Goal: Task Accomplishment & Management: Manage account settings

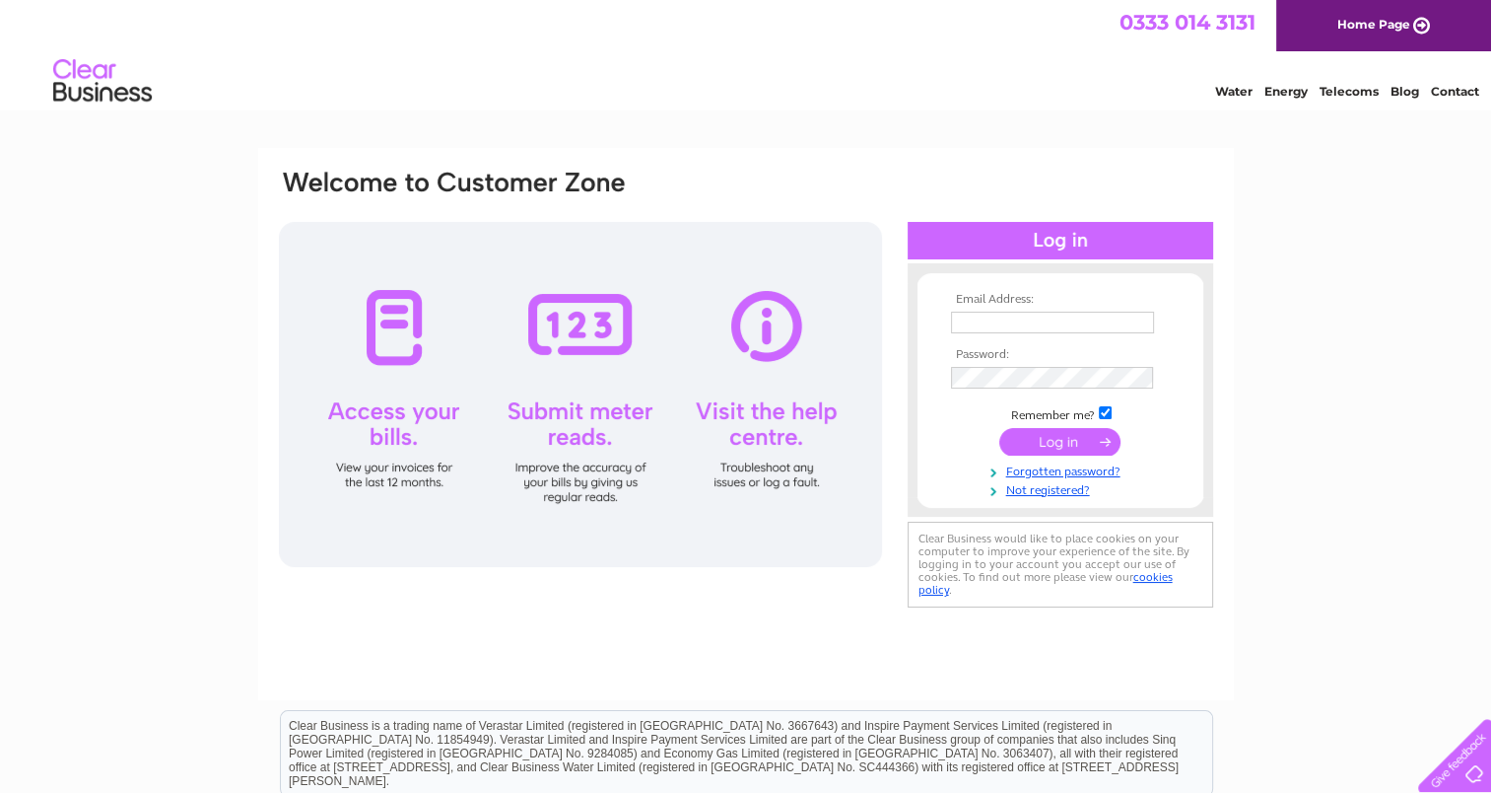
type input "Admin@mandscivilsne.co.uk"
click at [1026, 442] on input "submit" at bounding box center [1060, 442] width 121 height 28
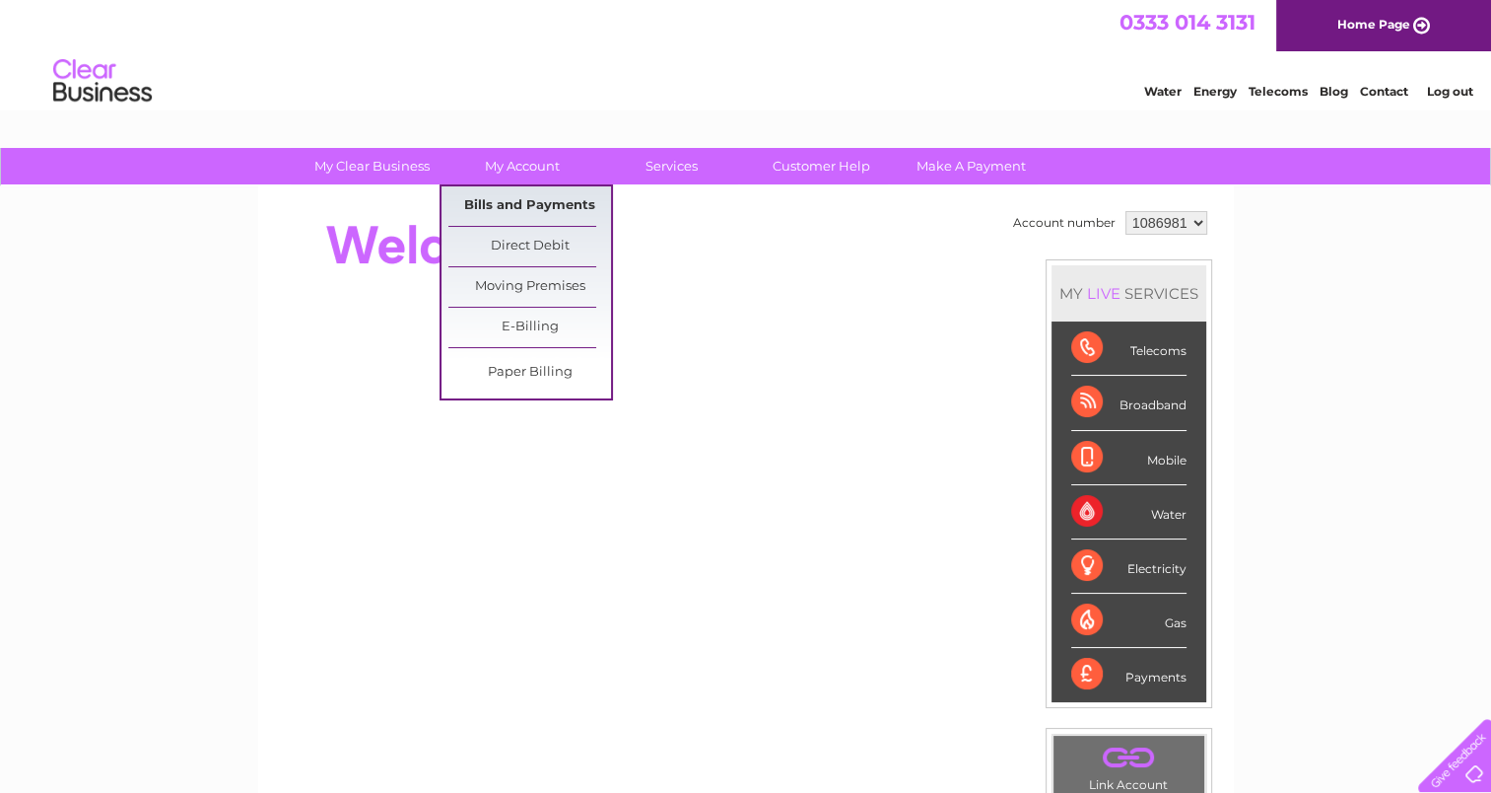
click at [473, 207] on link "Bills and Payments" at bounding box center [530, 205] width 163 height 39
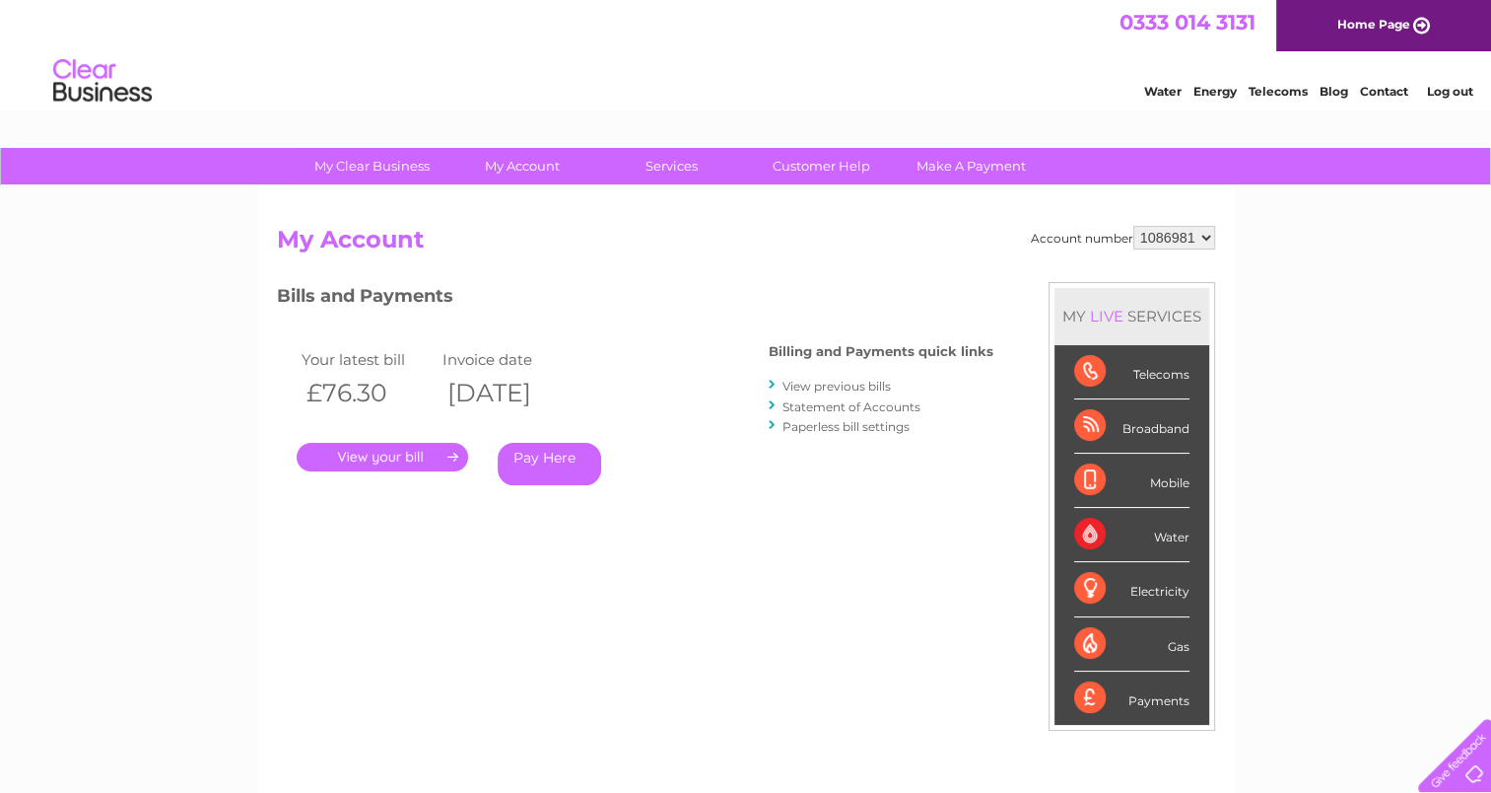
click at [416, 449] on link "." at bounding box center [383, 457] width 172 height 29
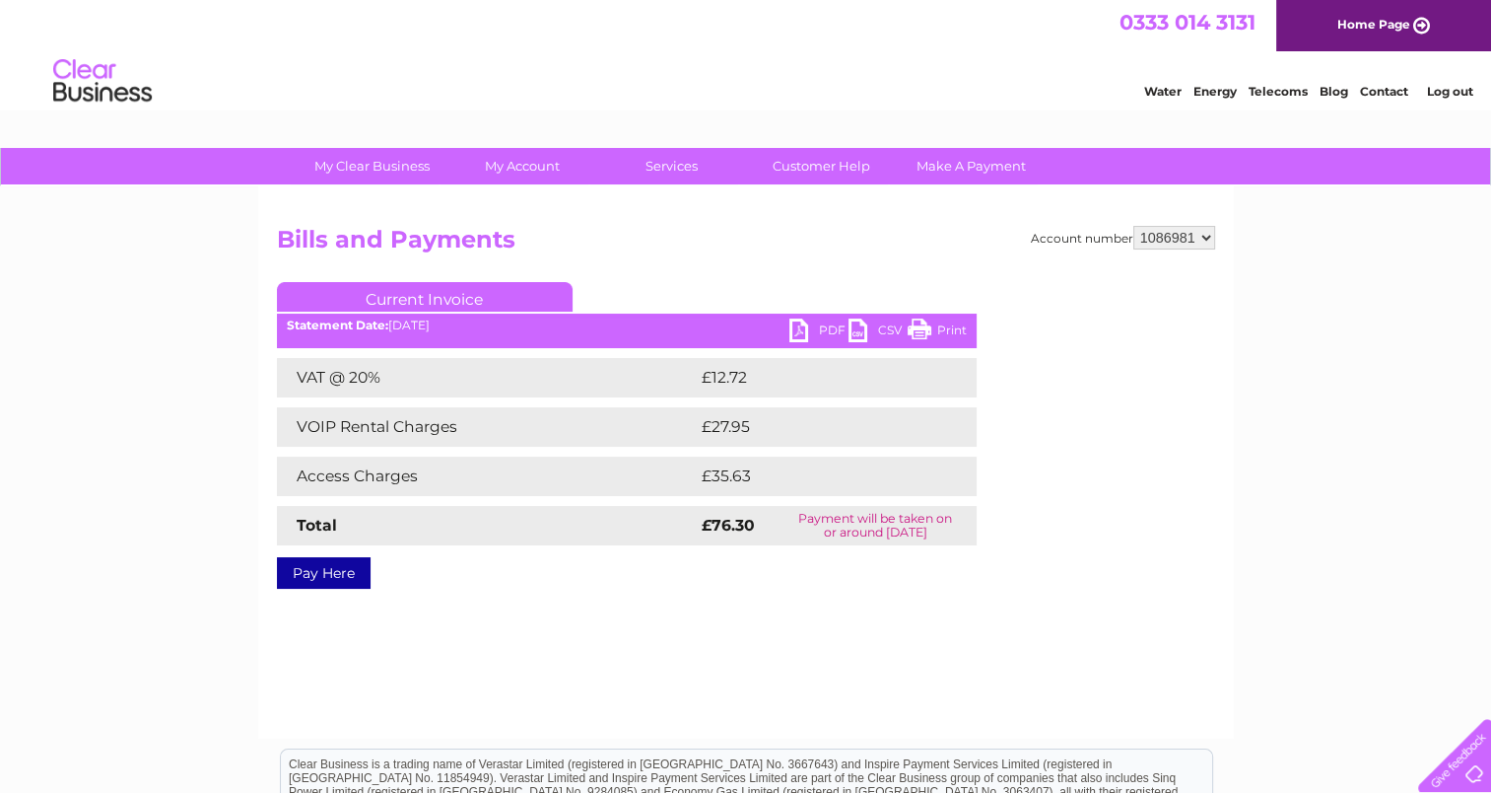
click at [794, 323] on link "PDF" at bounding box center [819, 332] width 59 height 29
